Goal: Task Accomplishment & Management: Use online tool/utility

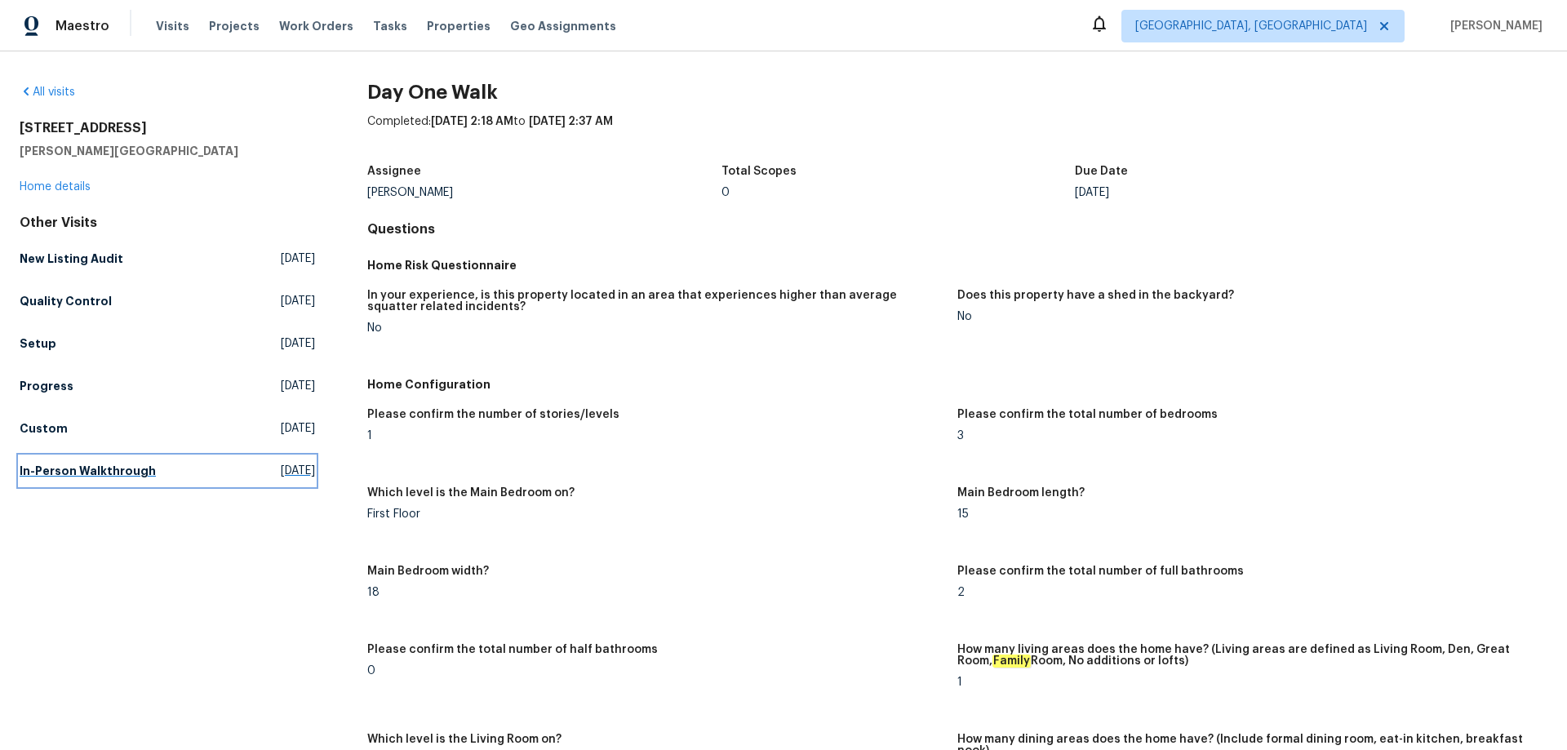
click at [64, 467] on h5 "In-Person Walkthrough" at bounding box center [88, 471] width 136 height 16
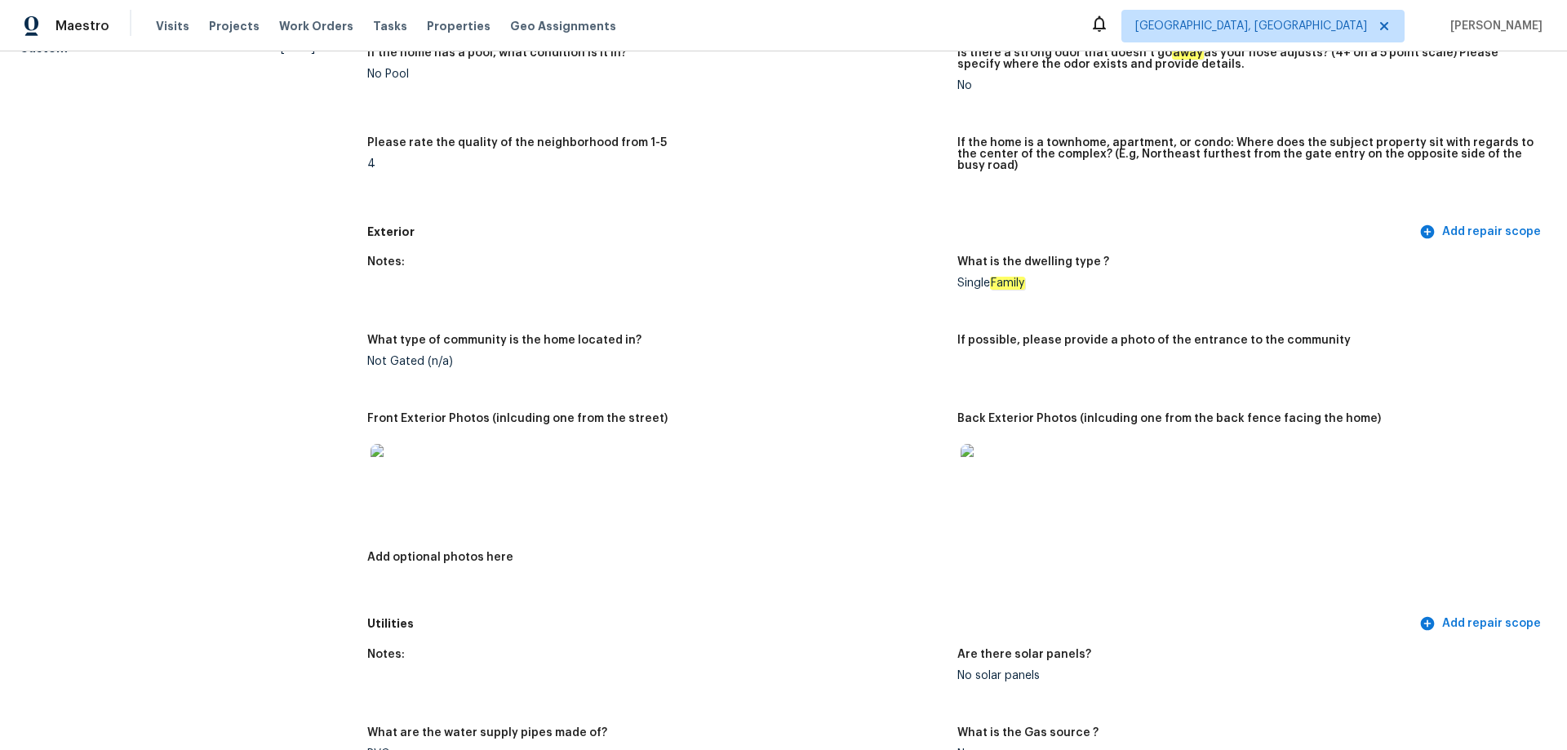
scroll to position [571, 0]
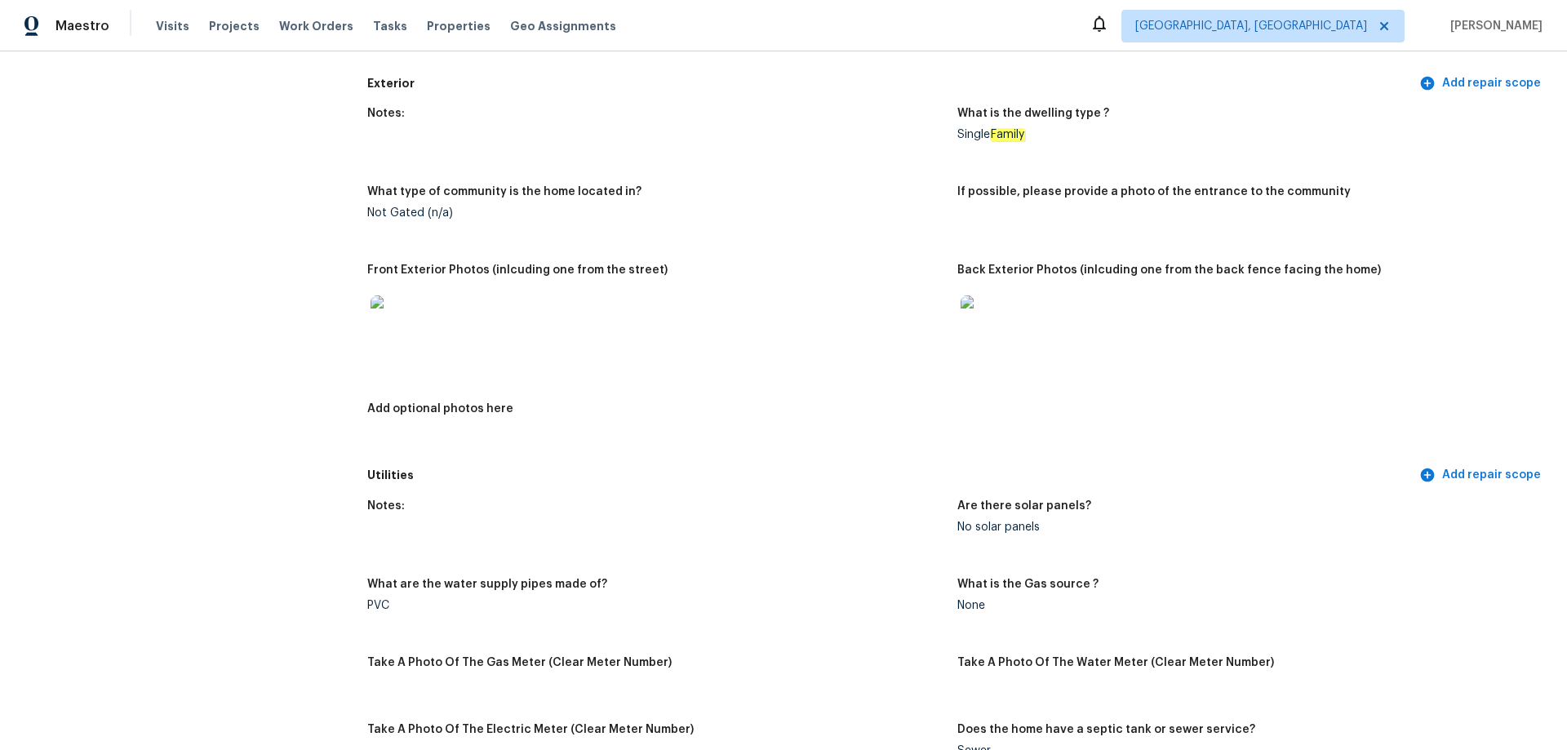
click at [390, 331] on img at bounding box center [397, 321] width 52 height 52
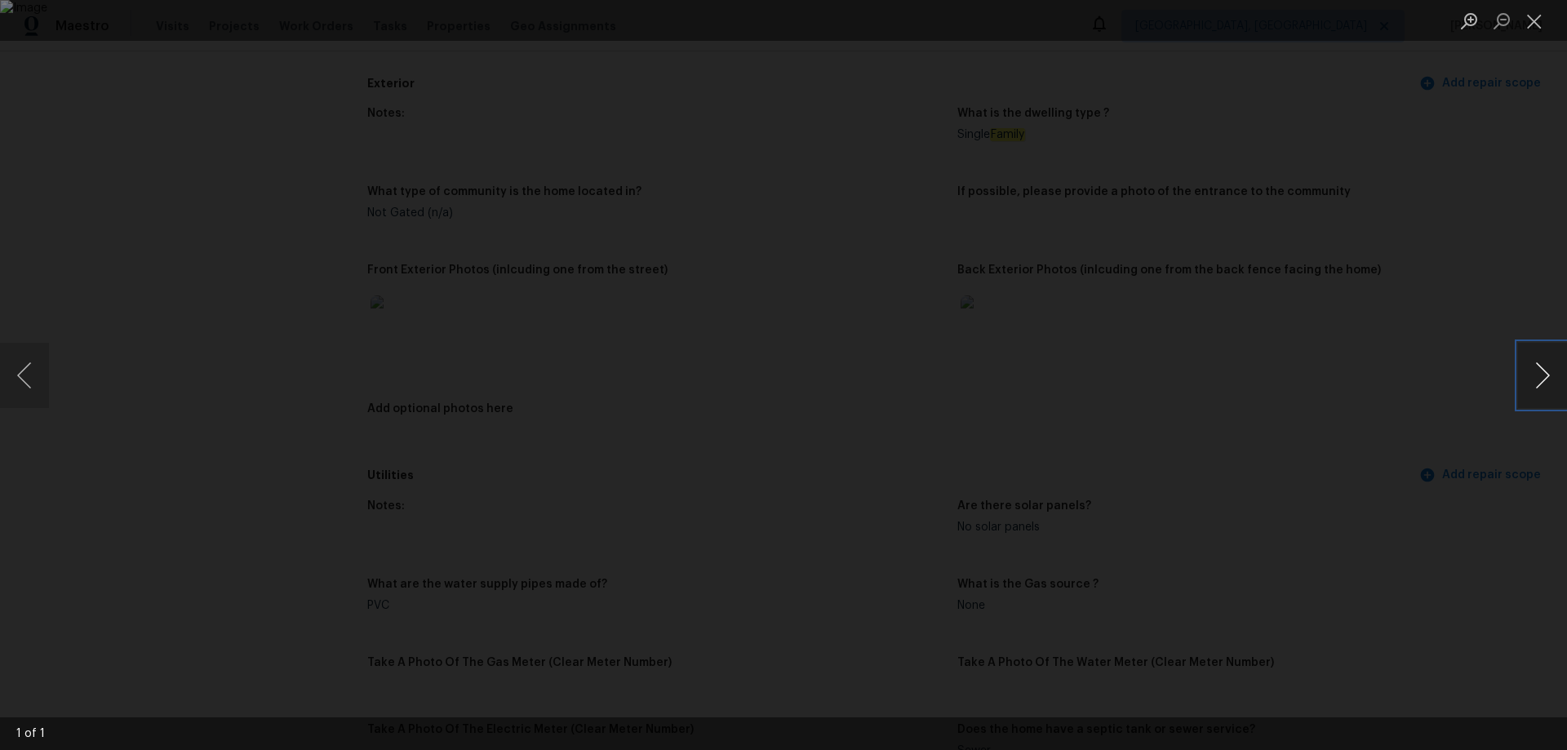
click at [1535, 364] on button "Next image" at bounding box center [1542, 375] width 49 height 65
click at [1530, 375] on button "Next image" at bounding box center [1542, 375] width 49 height 65
click at [1542, 25] on button "Close lightbox" at bounding box center [1534, 21] width 33 height 29
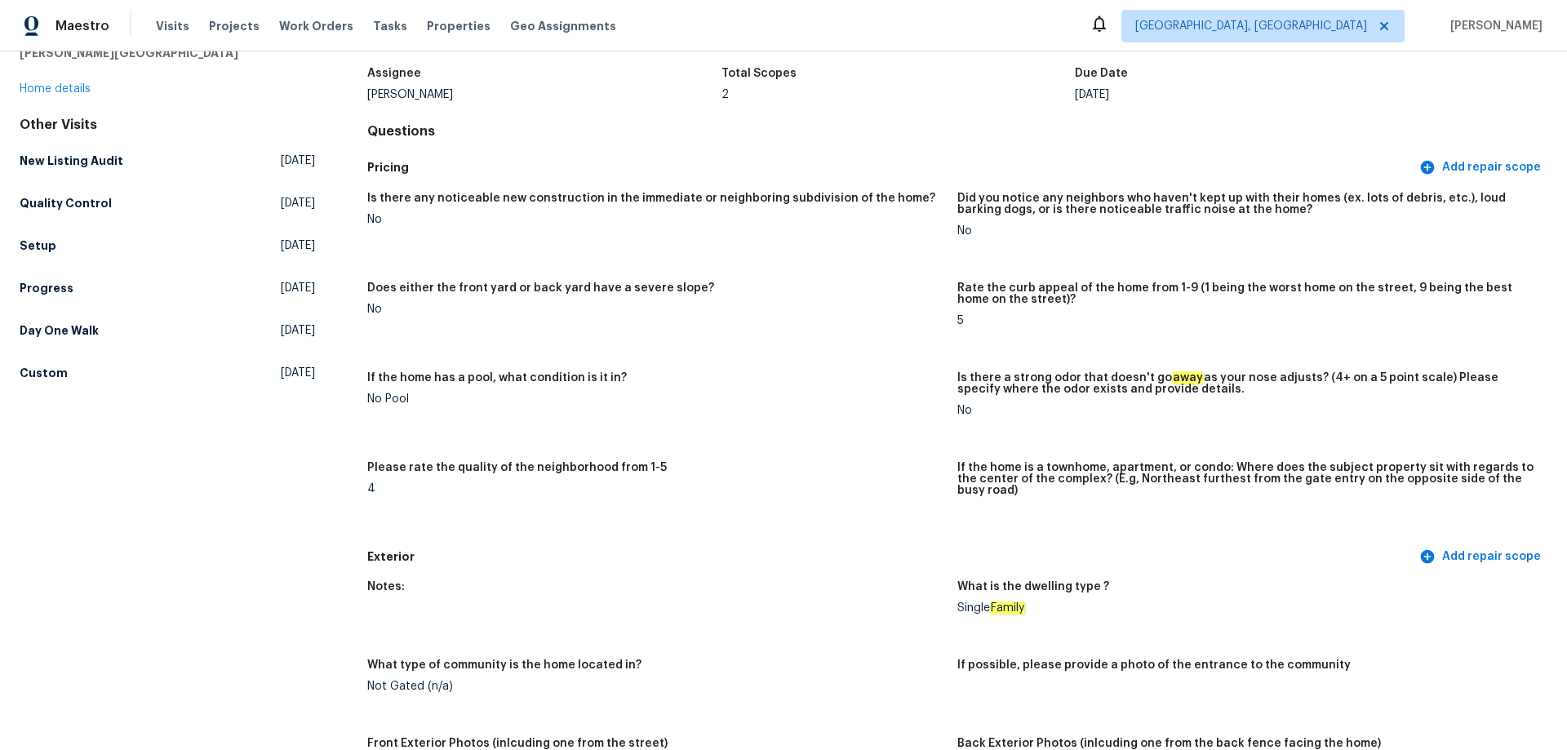
scroll to position [0, 0]
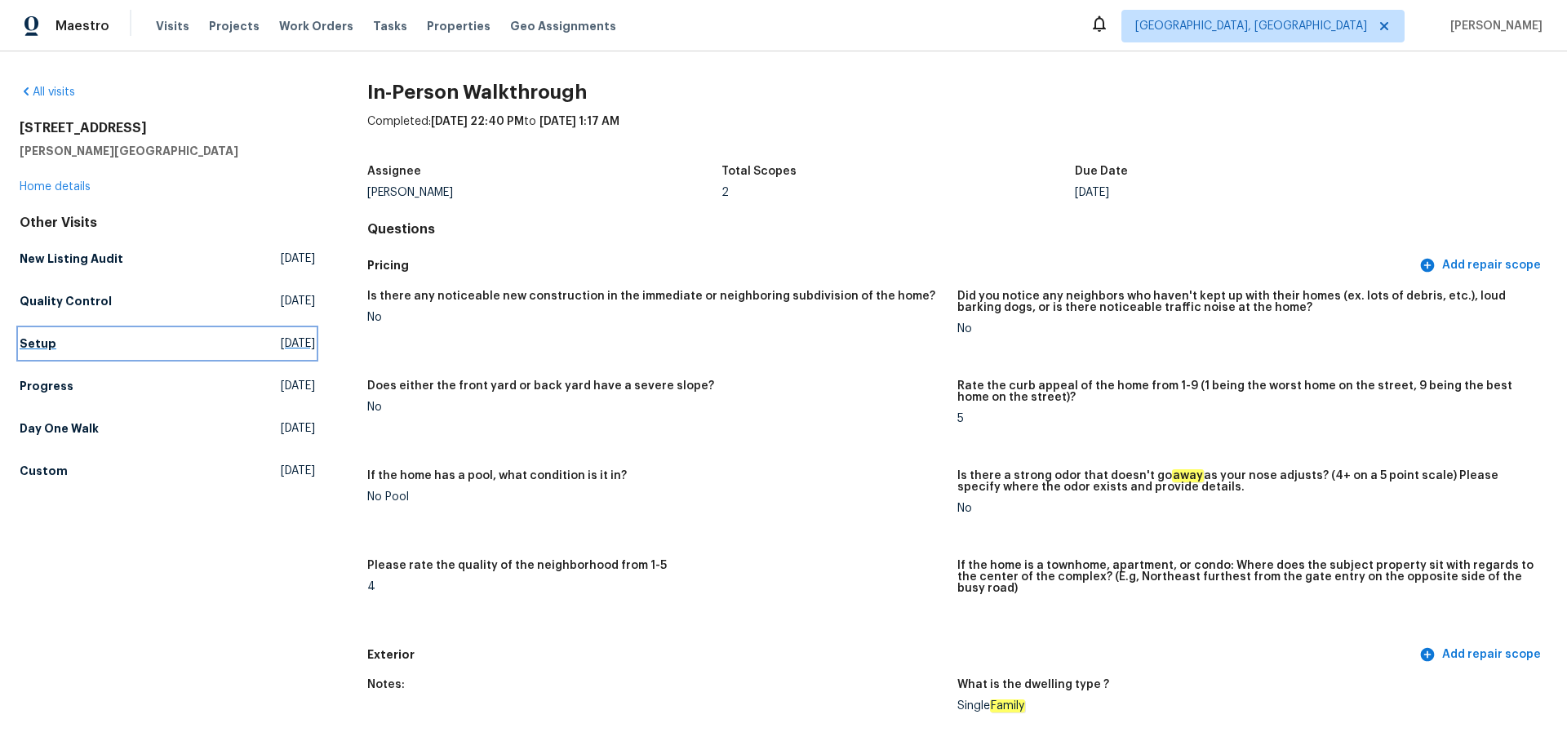
click at [74, 348] on link "Setup [DATE]" at bounding box center [167, 343] width 295 height 29
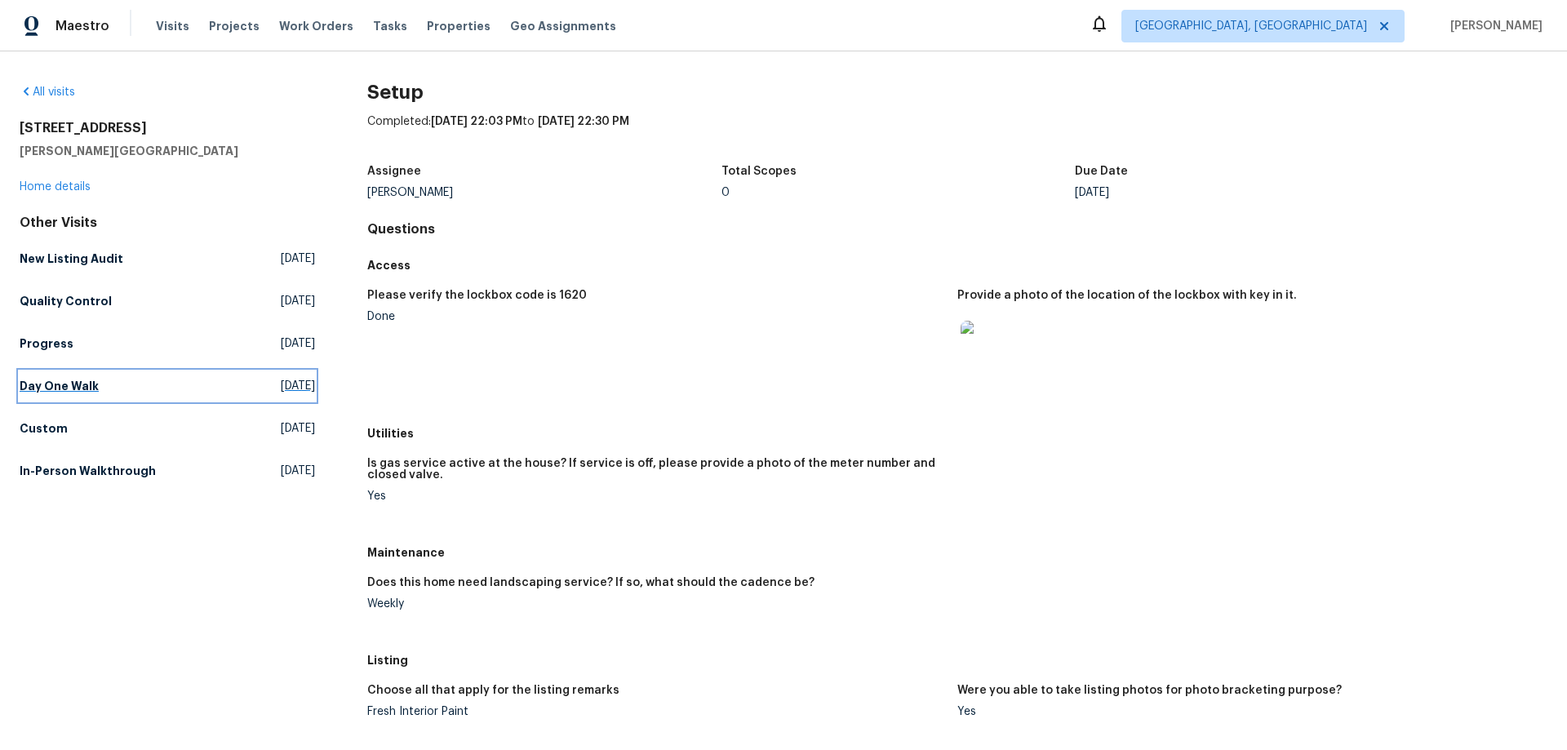
click at [91, 375] on link "Day One Walk [DATE]" at bounding box center [167, 385] width 295 height 29
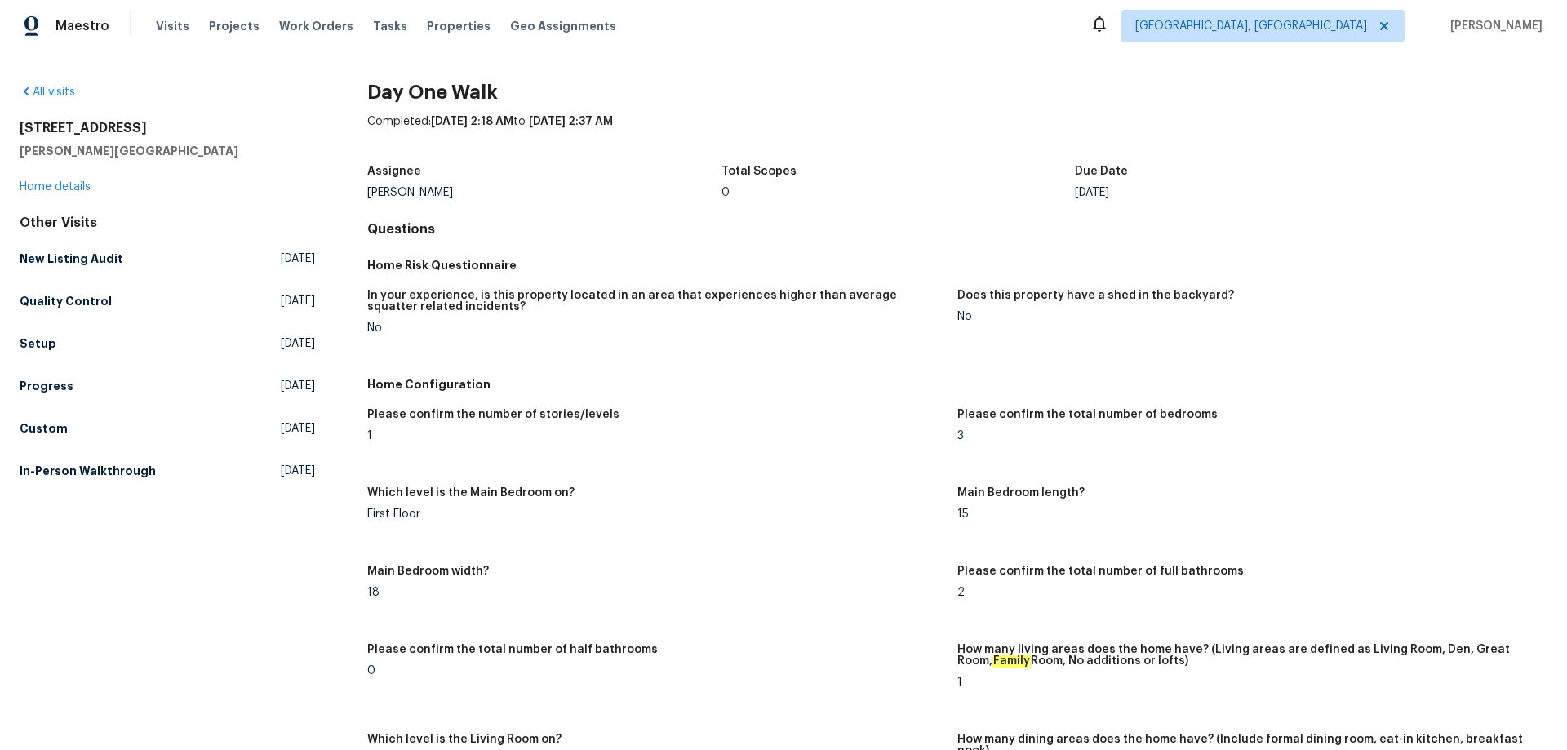
scroll to position [1756, 0]
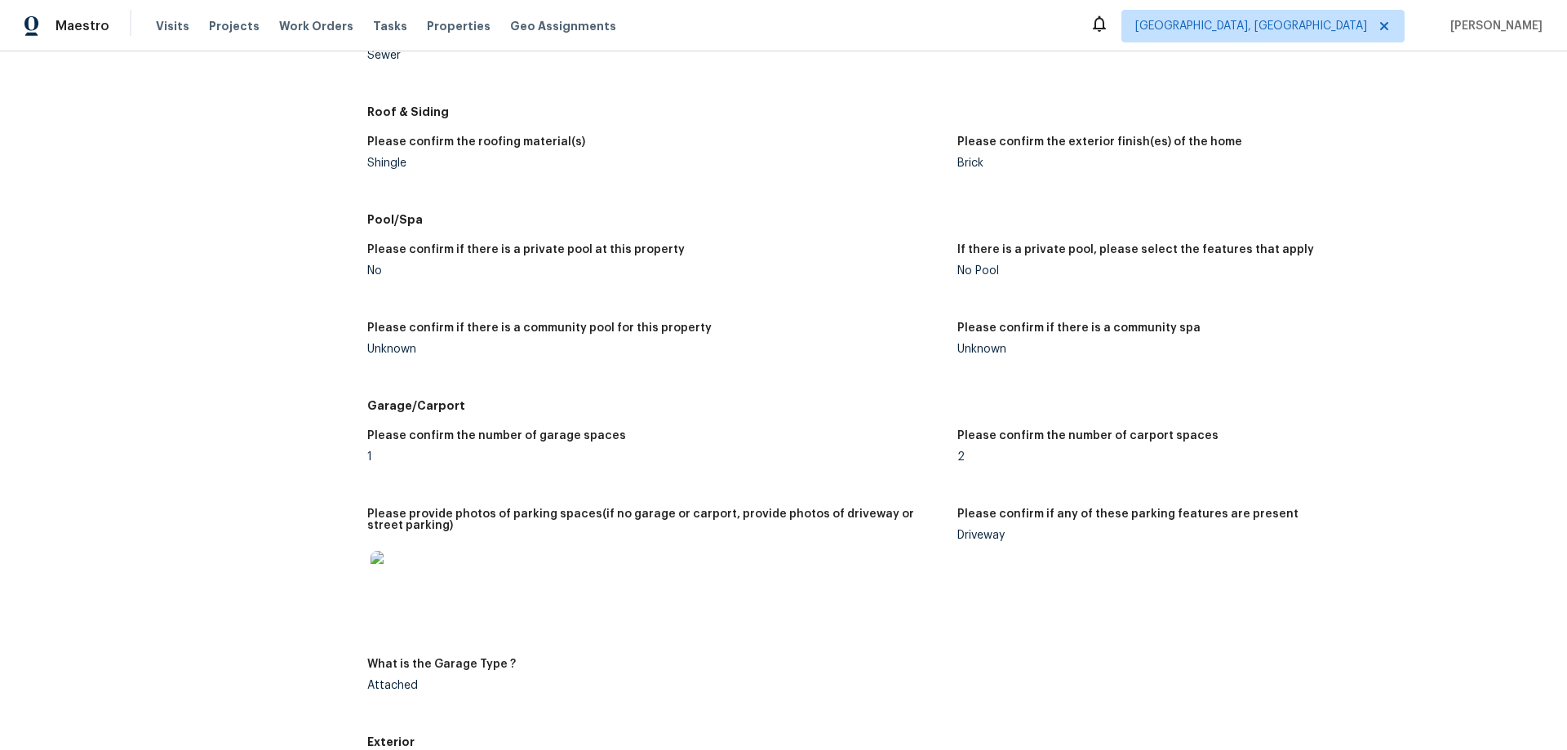
click at [389, 557] on img at bounding box center [397, 577] width 52 height 52
drag, startPoint x: 946, startPoint y: 438, endPoint x: 1030, endPoint y: 437, distance: 84.1
click at [1030, 437] on div "Please confirm the number of garage spaces 1 Please confirm the number of carpo…" at bounding box center [957, 573] width 1180 height 307
click at [966, 452] on figure "Please confirm the number of carport spaces 2" at bounding box center [1252, 459] width 590 height 59
drag, startPoint x: 960, startPoint y: 449, endPoint x: 943, endPoint y: 449, distance: 17.1
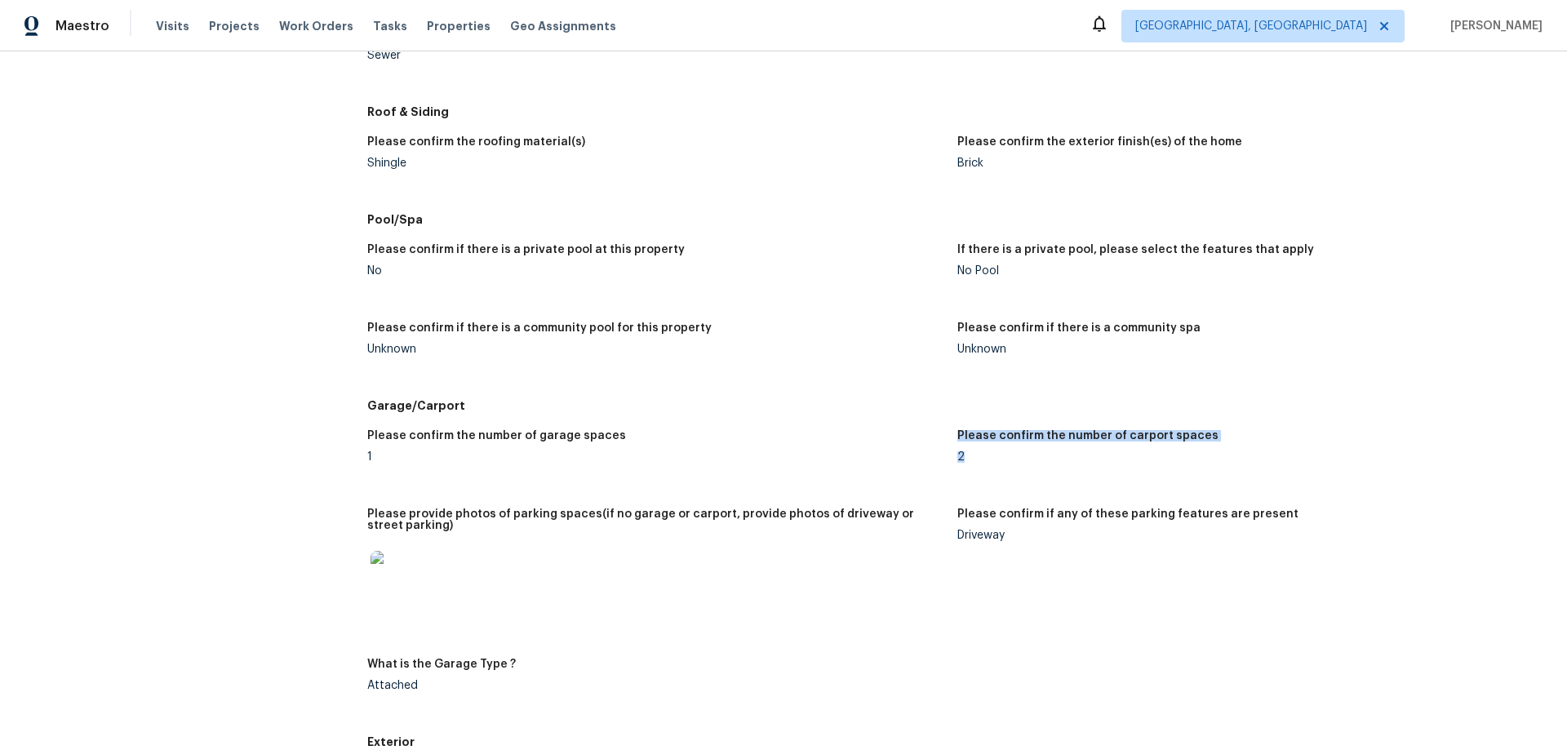
click at [943, 449] on div "Please confirm the number of garage spaces 1 Please confirm the number of carpo…" at bounding box center [957, 573] width 1180 height 307
drag, startPoint x: 1017, startPoint y: 526, endPoint x: 951, endPoint y: 528, distance: 66.1
click at [957, 530] on div "Driveway" at bounding box center [1245, 535] width 577 height 11
click at [1010, 530] on div "Driveway" at bounding box center [1245, 535] width 577 height 11
drag, startPoint x: 999, startPoint y: 528, endPoint x: 935, endPoint y: 527, distance: 63.7
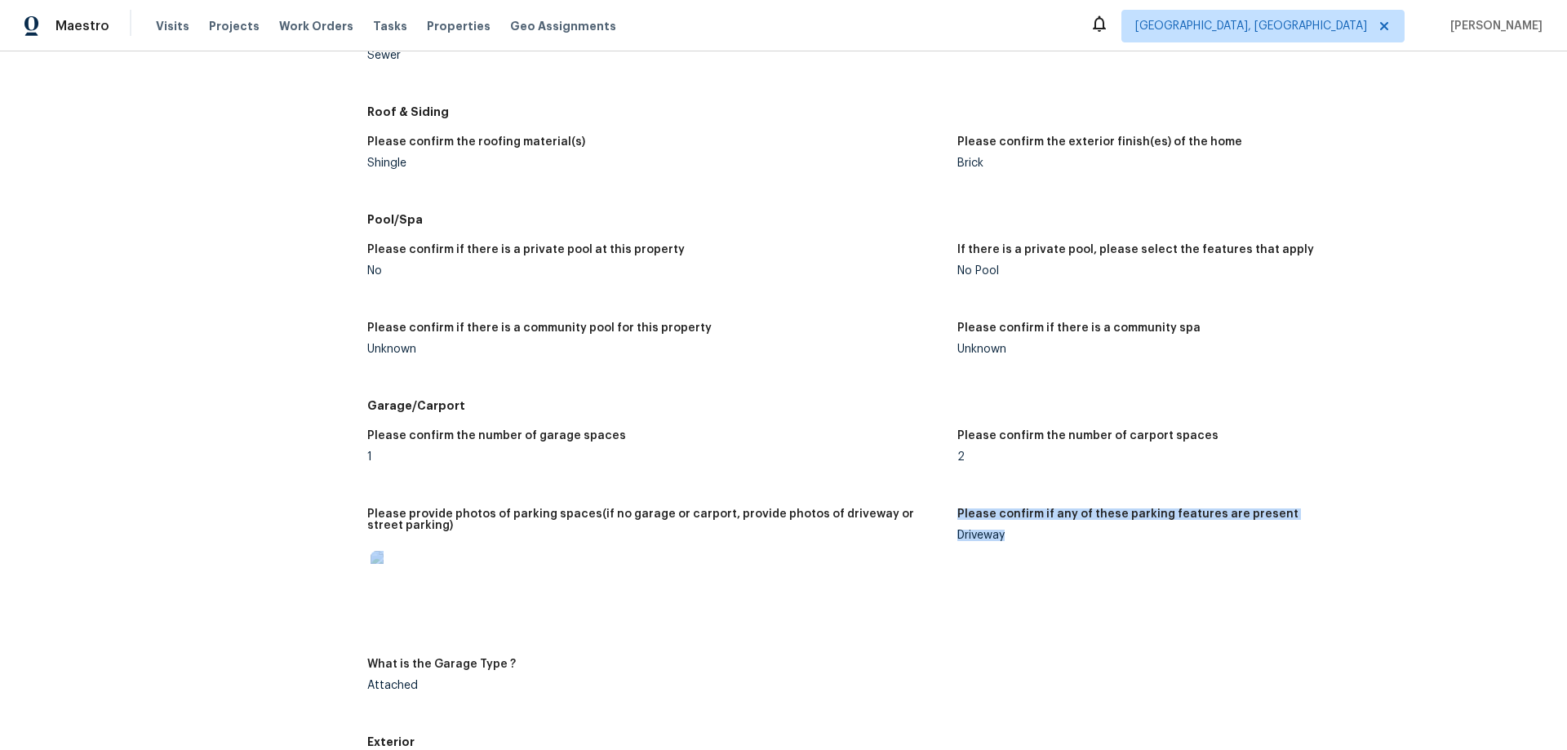
click at [935, 527] on div "Please confirm the number of garage spaces 1 Please confirm the number of carpo…" at bounding box center [957, 573] width 1180 height 307
drag, startPoint x: 969, startPoint y: 448, endPoint x: 908, endPoint y: 447, distance: 61.2
click at [904, 448] on div "Please confirm the number of garage spaces 1 Please confirm the number of carpo…" at bounding box center [957, 573] width 1180 height 307
click at [1009, 533] on figure "Please confirm if any of these parking features are present Driveway" at bounding box center [1252, 573] width 590 height 131
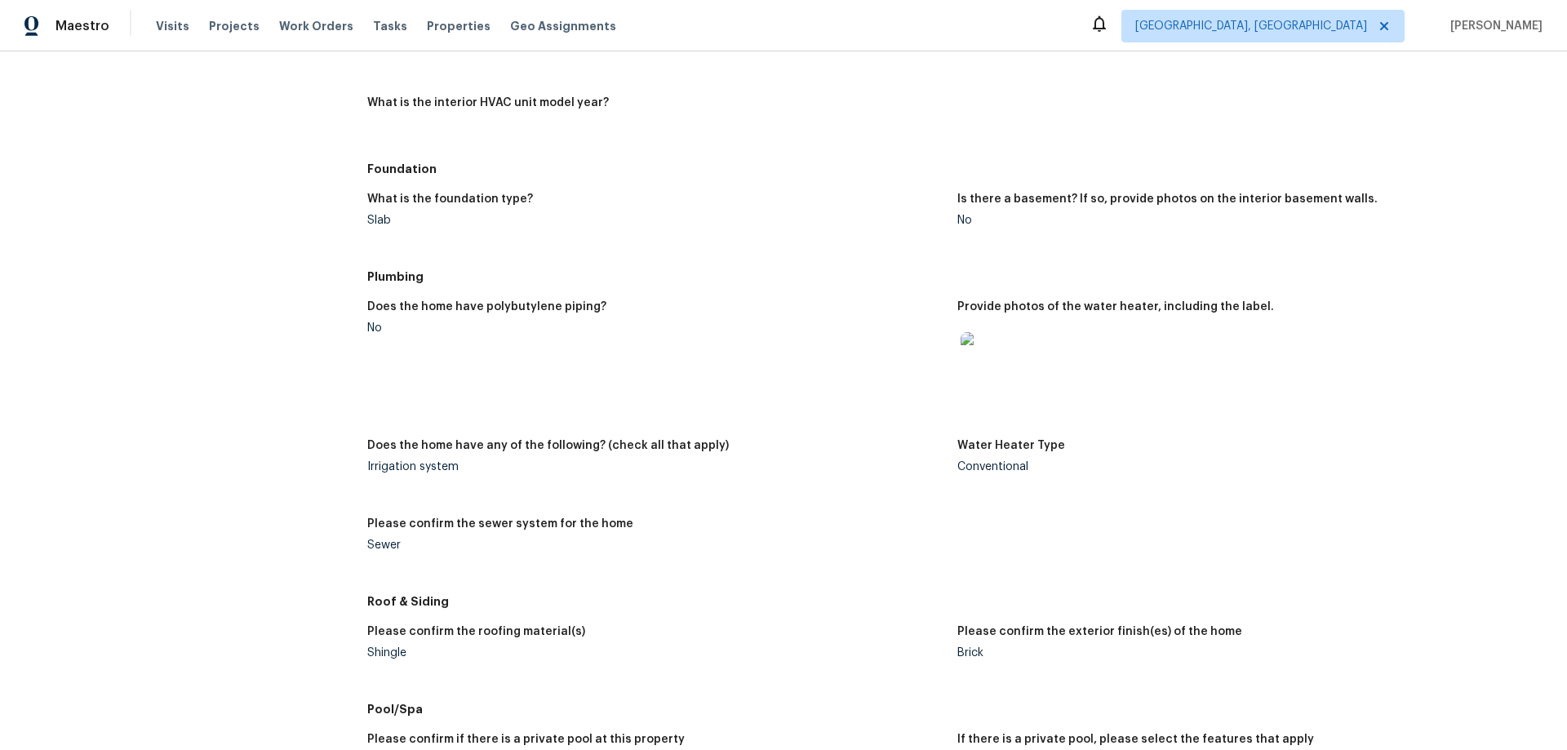
scroll to position [940, 0]
